Goal: Check status

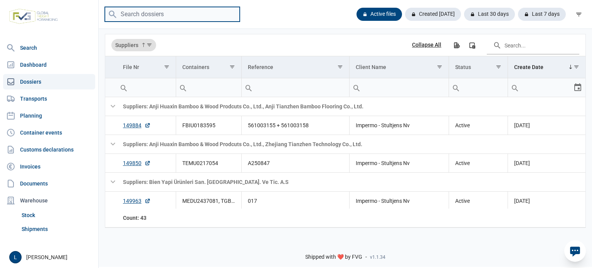
click at [213, 16] on input "search" at bounding box center [172, 14] width 135 height 15
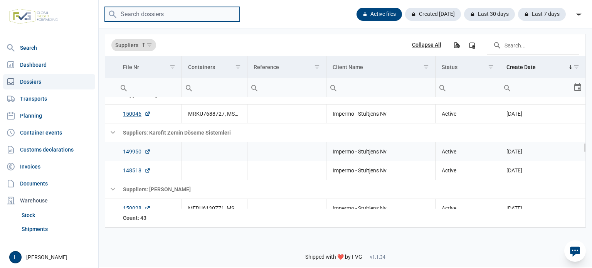
scroll to position [563, 0]
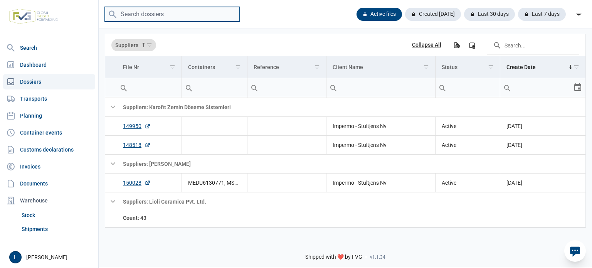
click at [151, 14] on input "search" at bounding box center [172, 14] width 135 height 15
paste input "A250908"
type input "A250908"
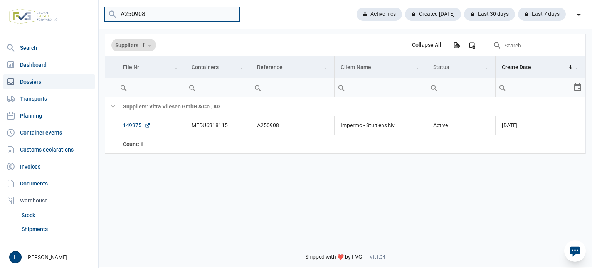
scroll to position [0, 0]
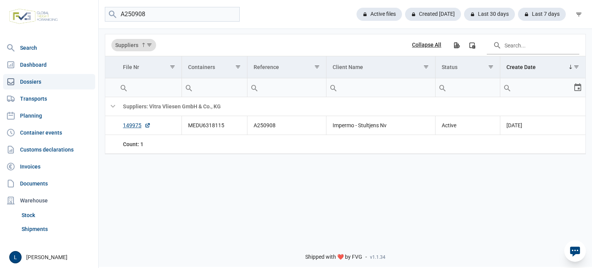
click at [573, 243] on div at bounding box center [575, 251] width 22 height 22
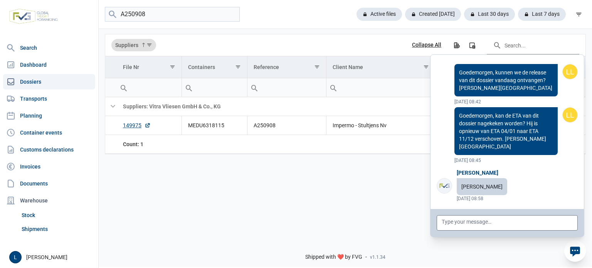
scroll to position [61787, 0]
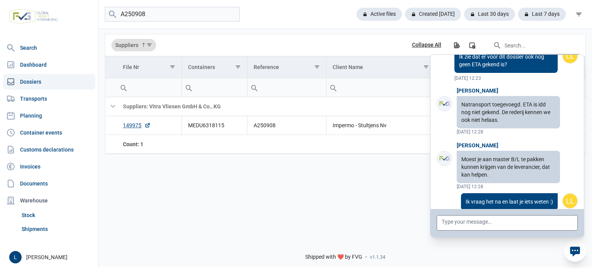
click at [576, 248] on icon at bounding box center [575, 252] width 10 height 10
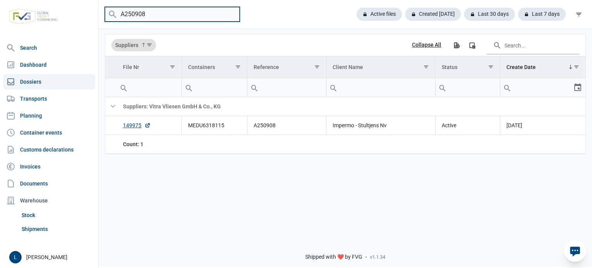
click at [232, 13] on input "A250908" at bounding box center [172, 14] width 135 height 15
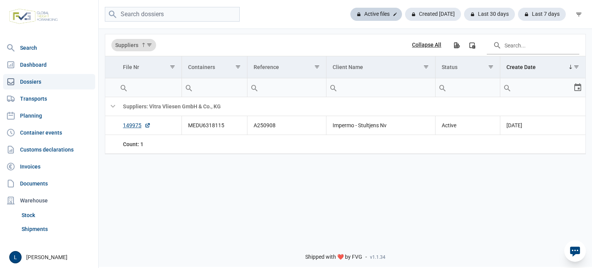
click at [374, 12] on div "Active files" at bounding box center [376, 14] width 52 height 13
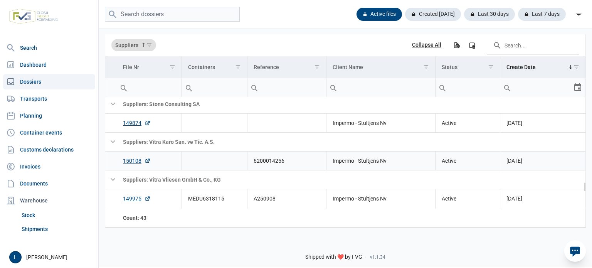
scroll to position [948, 0]
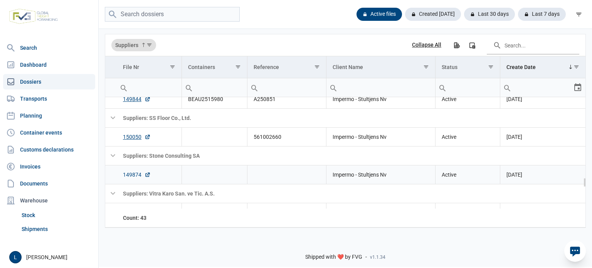
click at [134, 176] on link "149874" at bounding box center [137, 175] width 28 height 8
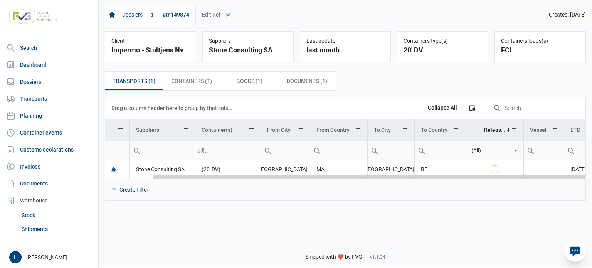
drag, startPoint x: 407, startPoint y: 178, endPoint x: 192, endPoint y: 186, distance: 214.4
click at [194, 186] on body "For evaluation purposes only. Redistribution prohibited. Please register an exi…" at bounding box center [296, 121] width 592 height 268
